Goal: Use online tool/utility: Utilize a website feature to perform a specific function

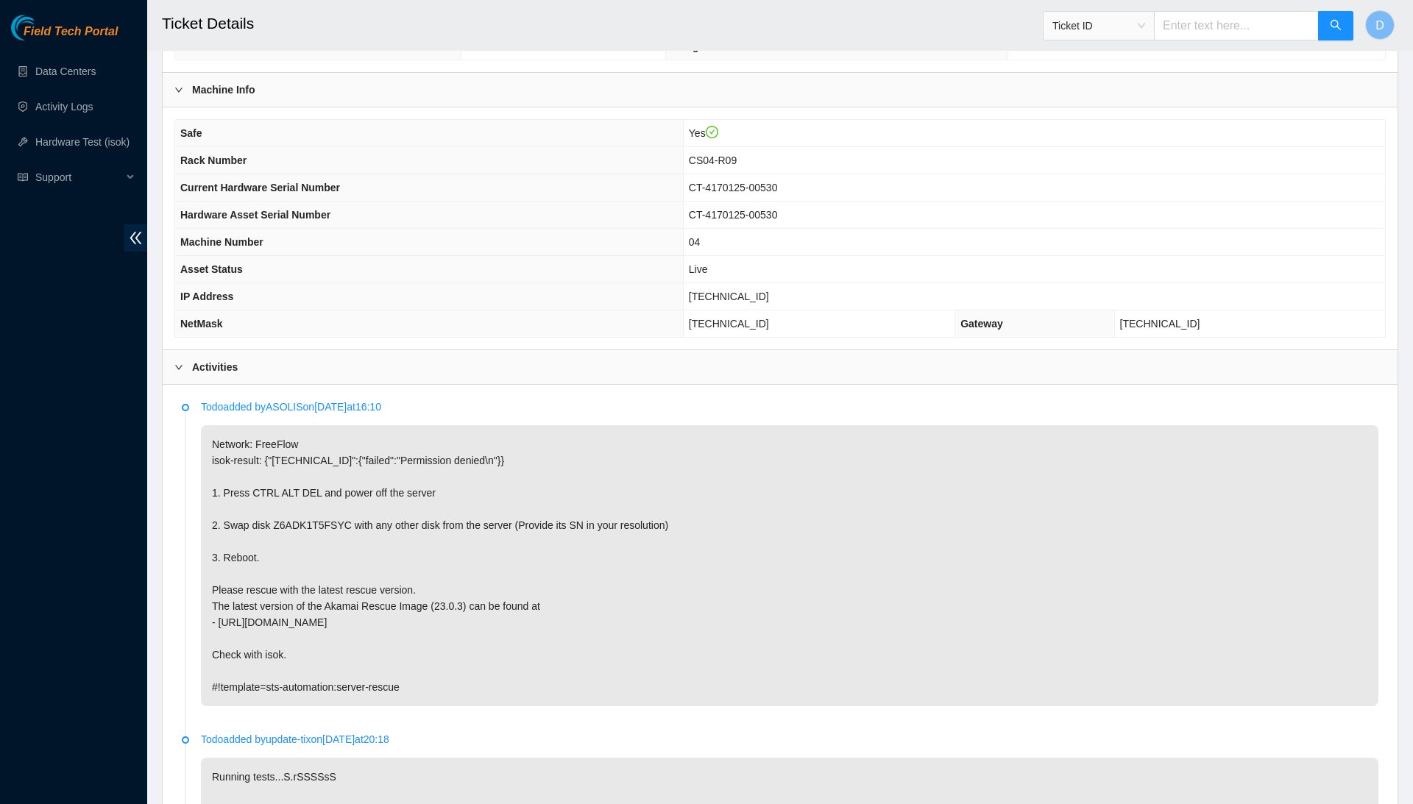
scroll to position [381, 0]
click at [678, 199] on th "Current Hardware Serial Number" at bounding box center [429, 190] width 508 height 27
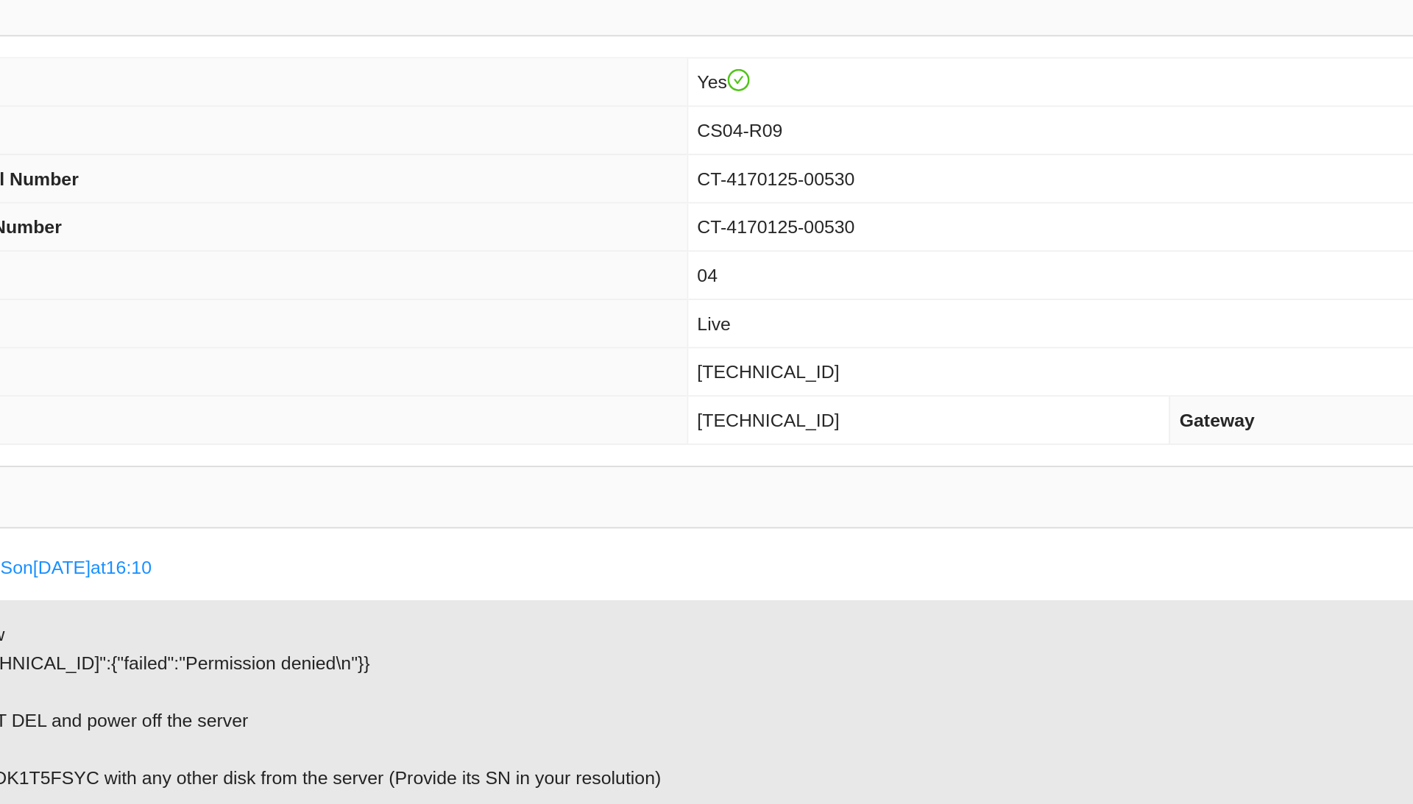
click at [689, 459] on span "184.28.174.71" at bounding box center [729, 465] width 80 height 12
copy span "184.28.174.71"
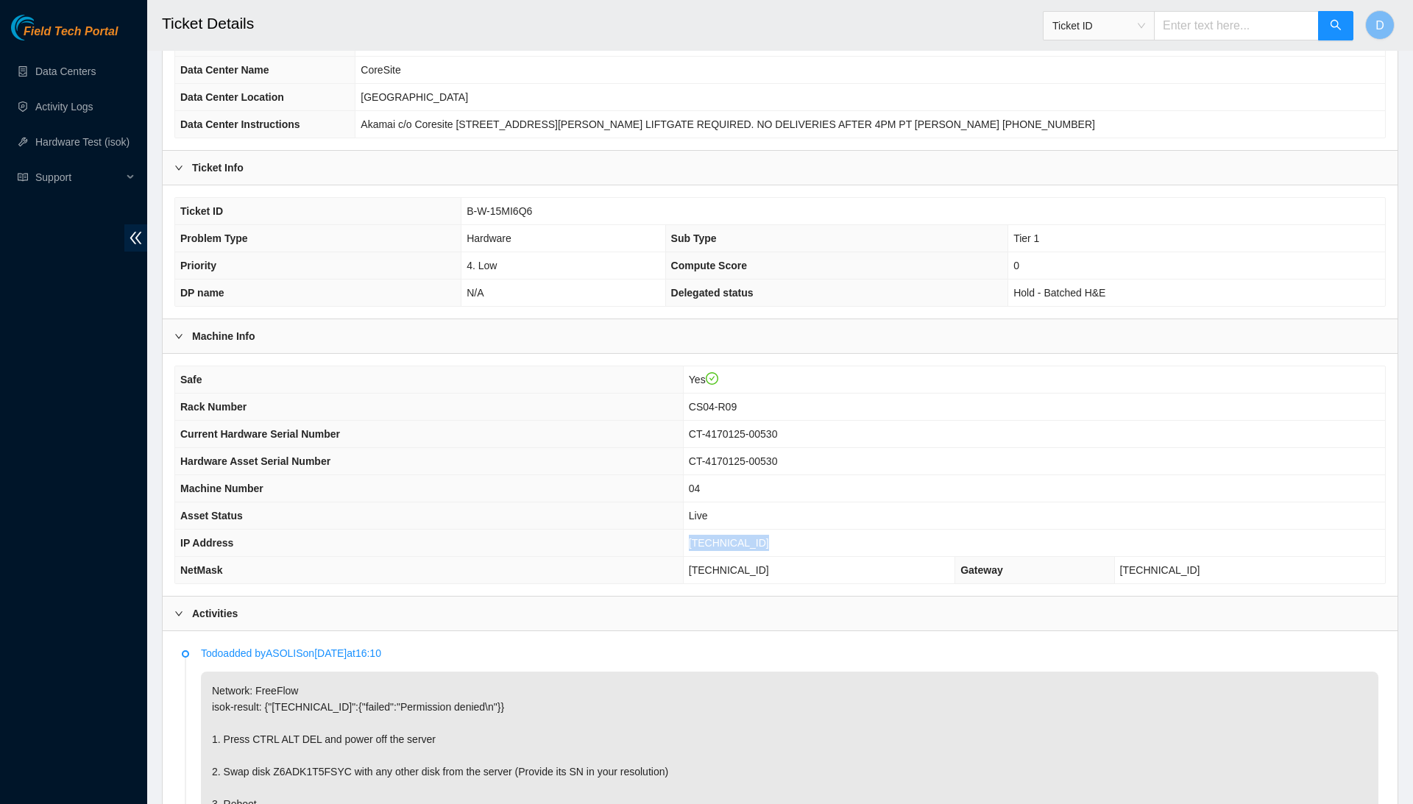
scroll to position [134, 0]
click at [503, 214] on span "B-W-15MI6Q6" at bounding box center [499, 214] width 65 height 12
copy span "B-W-15MI6Q6"
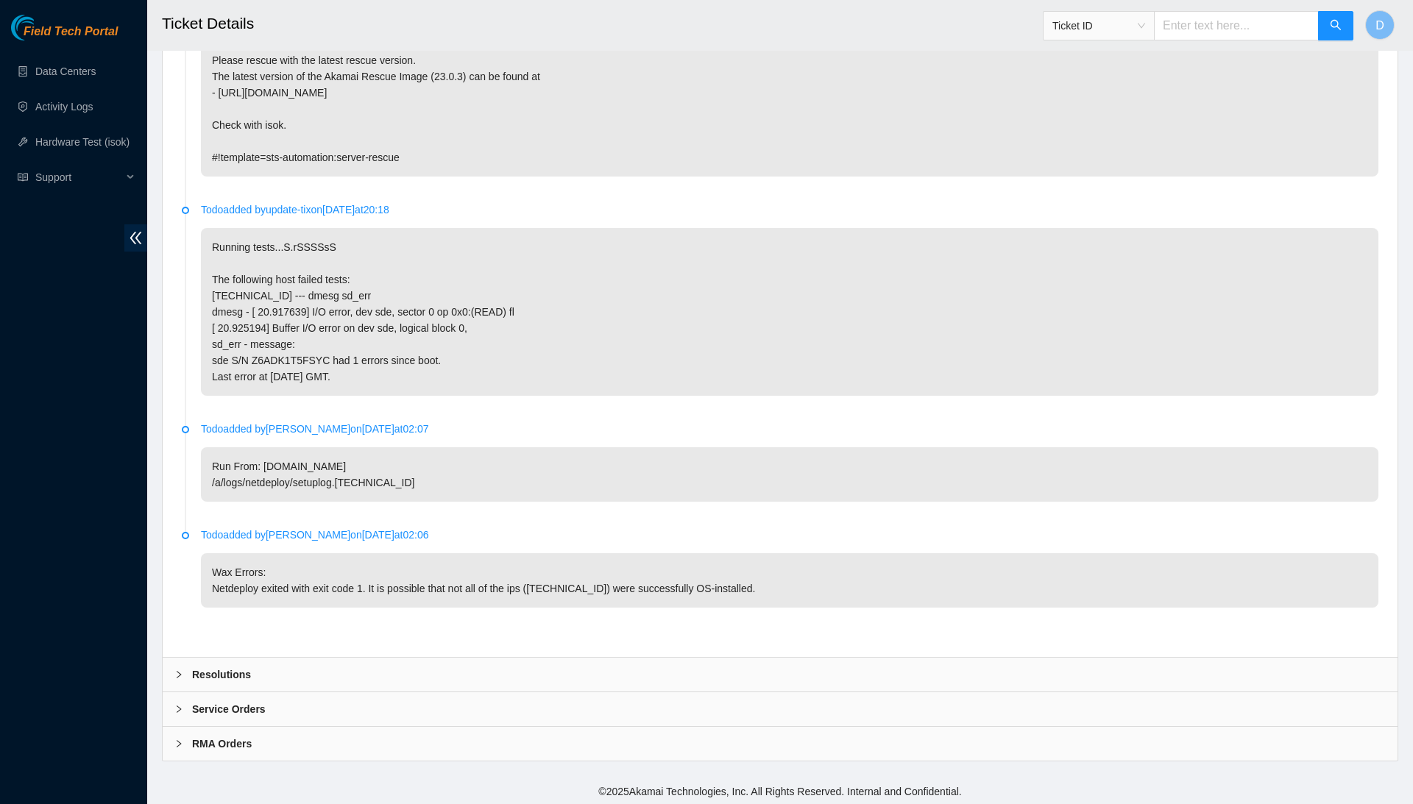
scroll to position [911, 0]
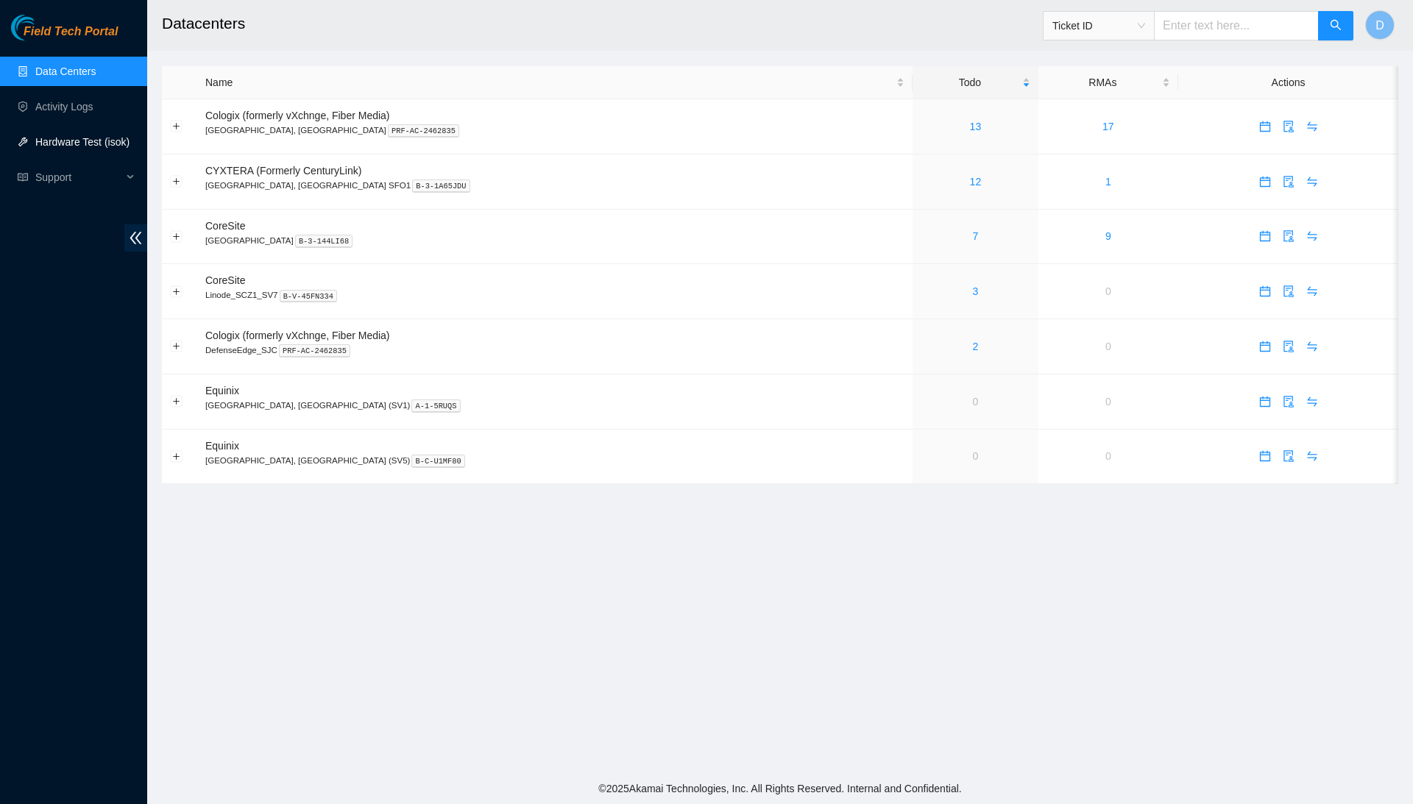
click at [97, 145] on link "Hardware Test (isok)" at bounding box center [82, 142] width 94 height 12
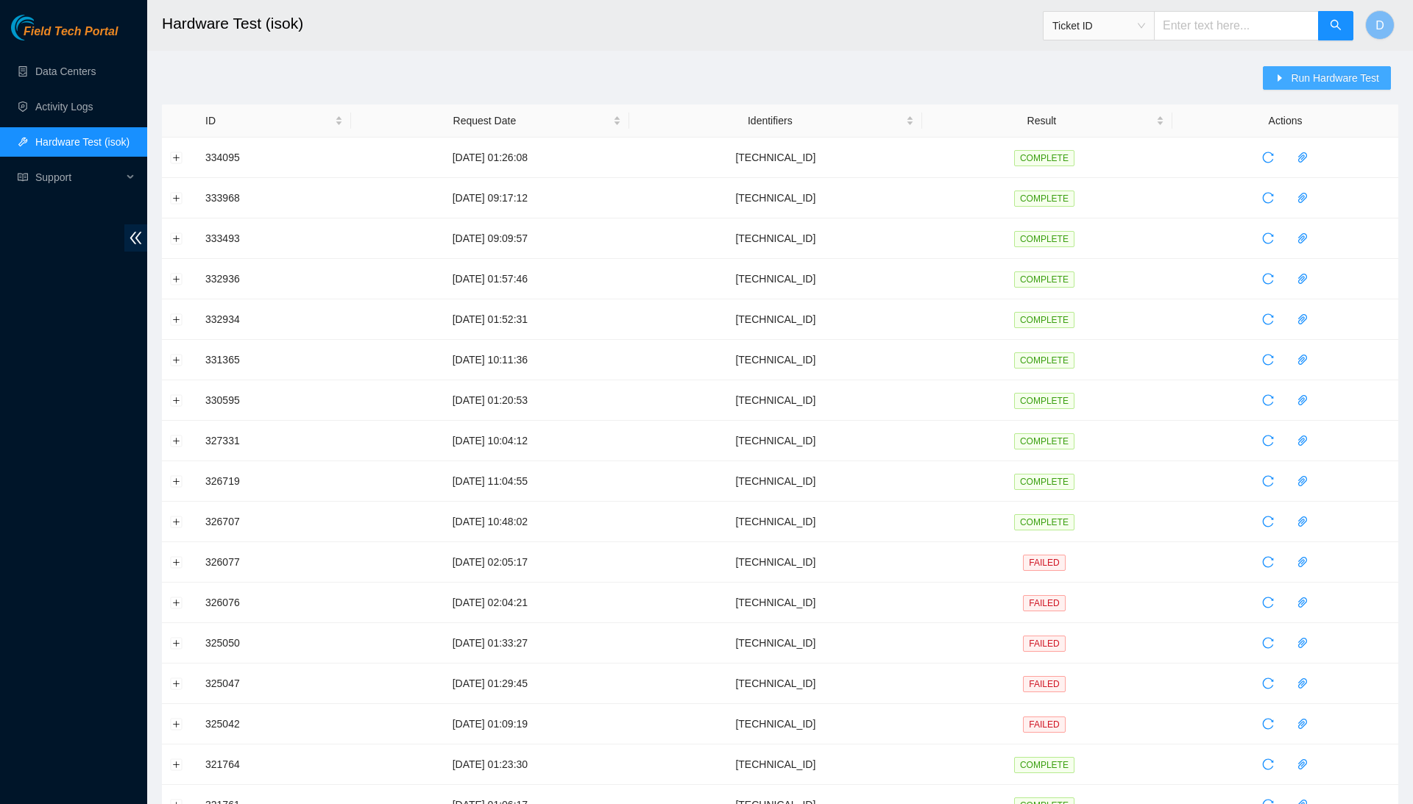
click at [1370, 79] on span "Run Hardware Test" at bounding box center [1335, 78] width 88 height 16
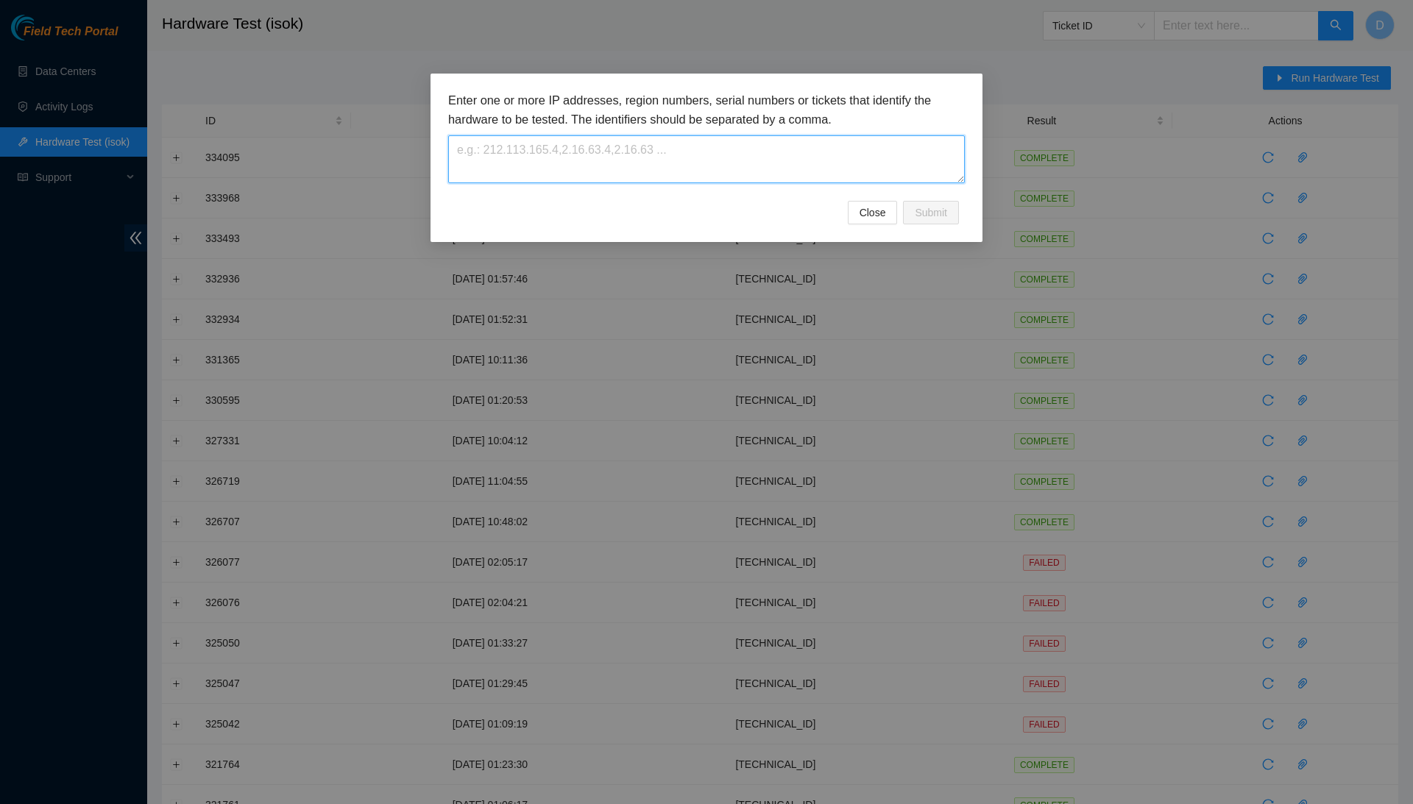
click at [669, 137] on textarea at bounding box center [706, 159] width 517 height 48
paste textarea "[TECHNICAL_ID]"
type textarea "[TECHNICAL_ID]"
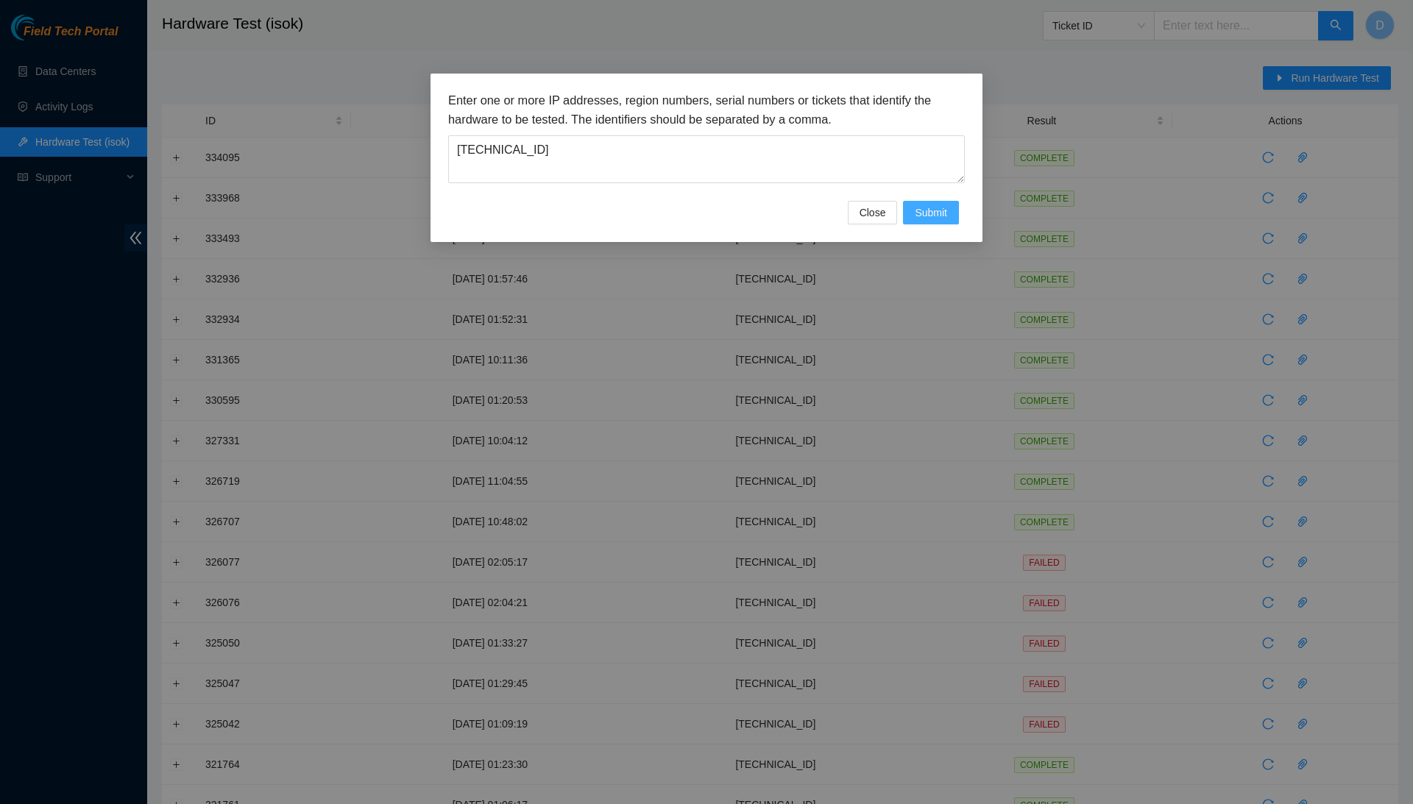
click at [923, 210] on span "Submit" at bounding box center [931, 213] width 32 height 16
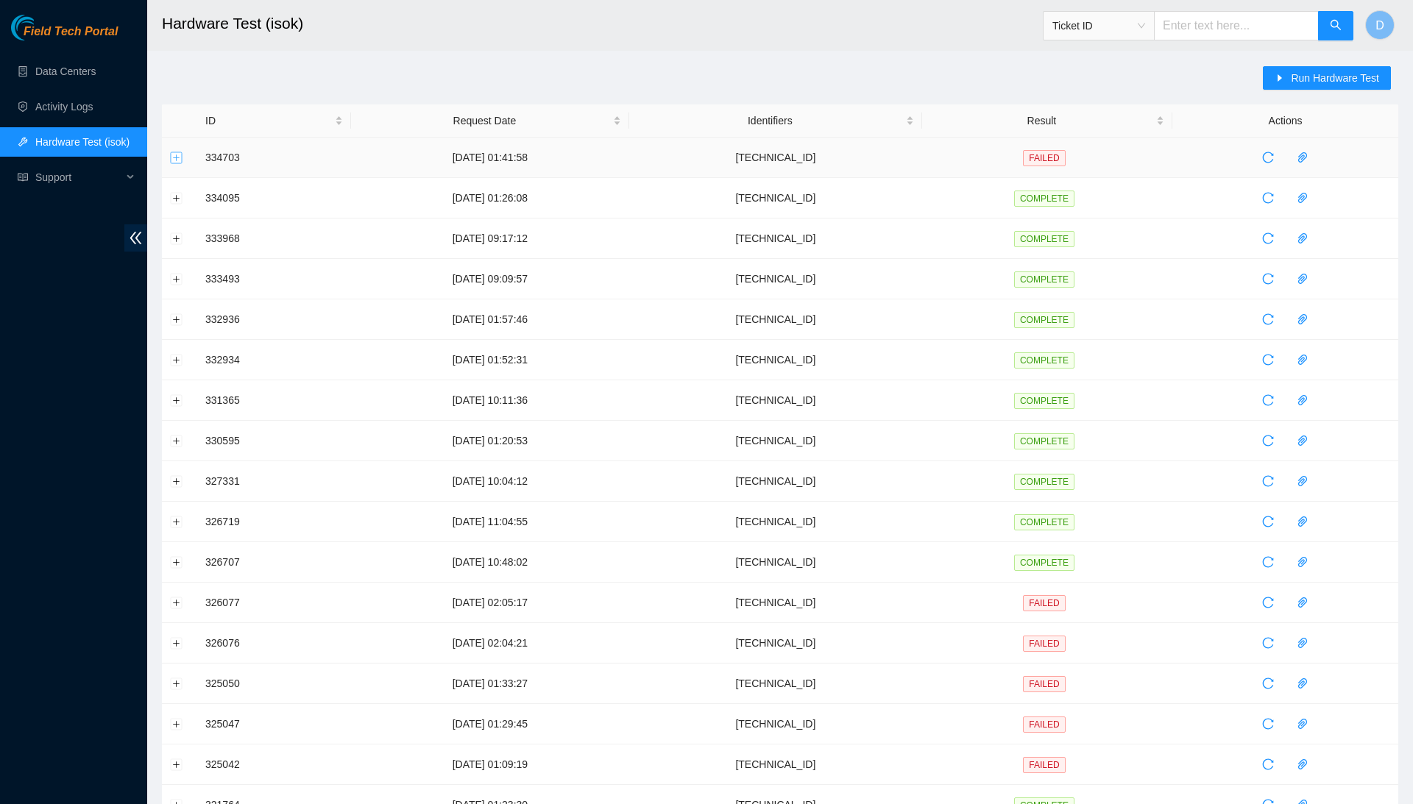
click at [174, 157] on button "Expand row" at bounding box center [177, 158] width 12 height 12
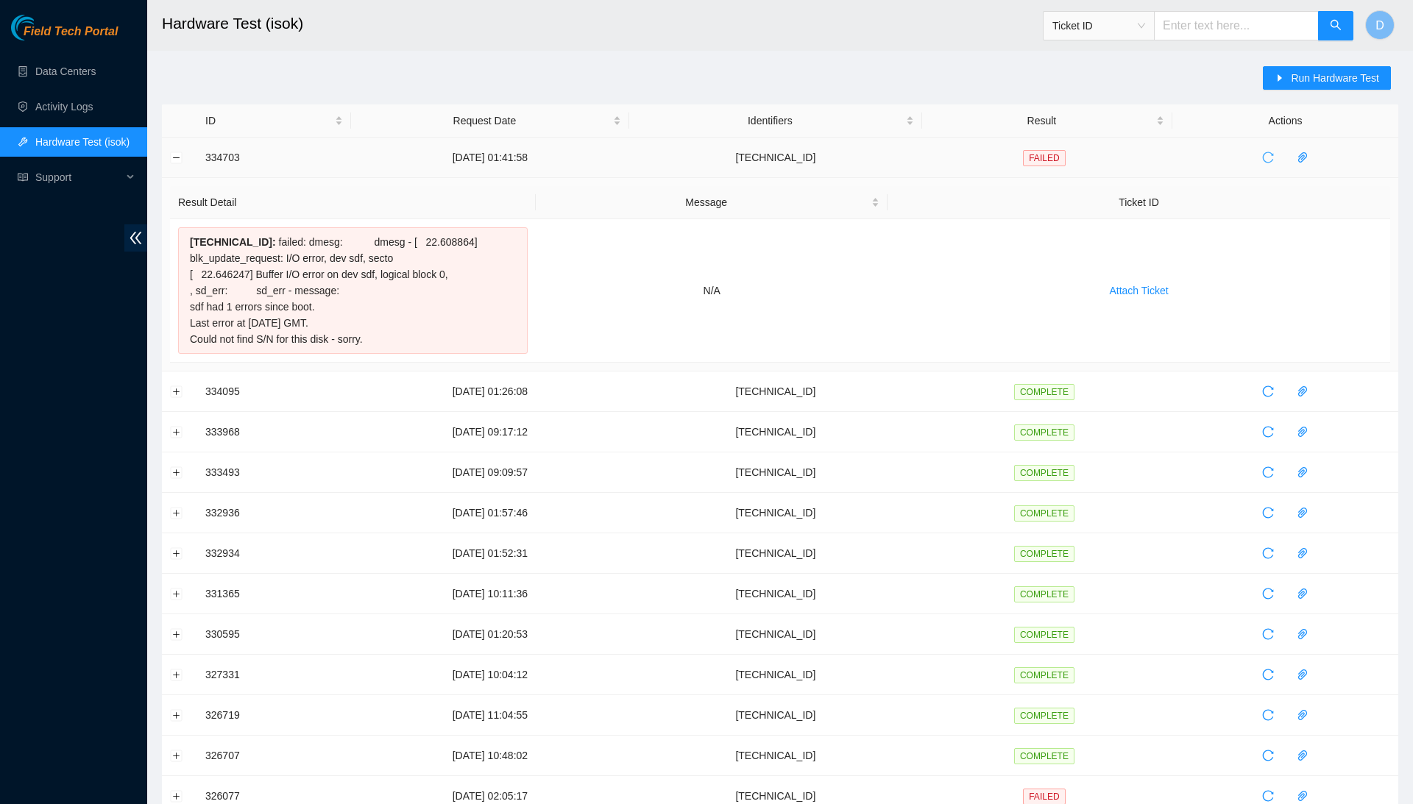
click at [1274, 157] on icon "reload" at bounding box center [1268, 158] width 12 height 12
drag, startPoint x: 188, startPoint y: 238, endPoint x: 421, endPoint y: 334, distance: 251.4
click at [421, 334] on div "[TECHNICAL_ID] : failed: dmesg: dmesg - [ 22.608864] blk_update_request: I/O er…" at bounding box center [353, 290] width 350 height 127
copy div "[TECHNICAL_ID] : failed: dmesg: dmesg - [ 22.608864] blk_update_request: I/O er…"
